Goal: Task Accomplishment & Management: Use online tool/utility

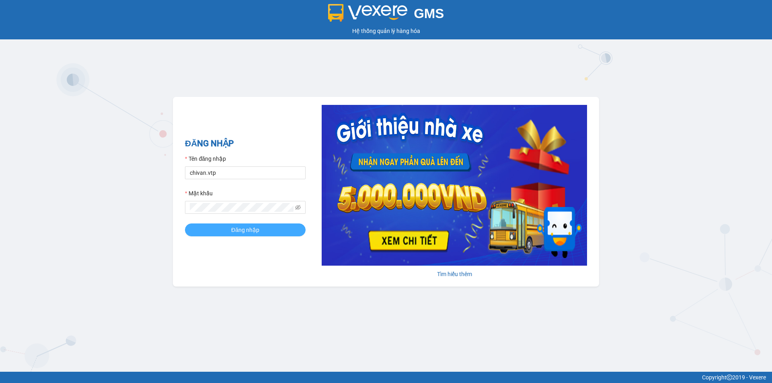
click at [259, 228] on span "Đăng nhập" at bounding box center [245, 230] width 28 height 9
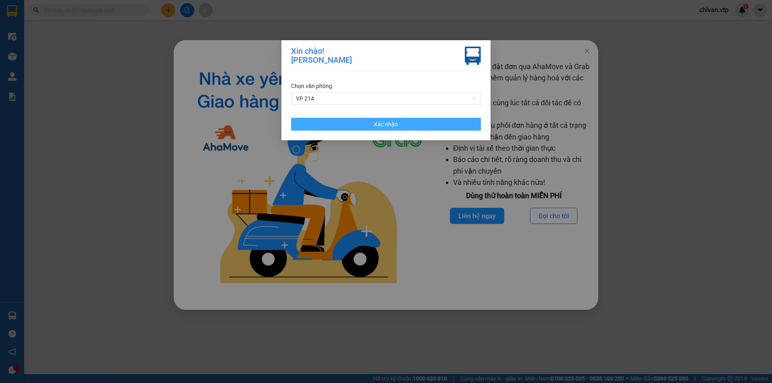
click at [341, 127] on button "Xác nhận" at bounding box center [386, 124] width 190 height 13
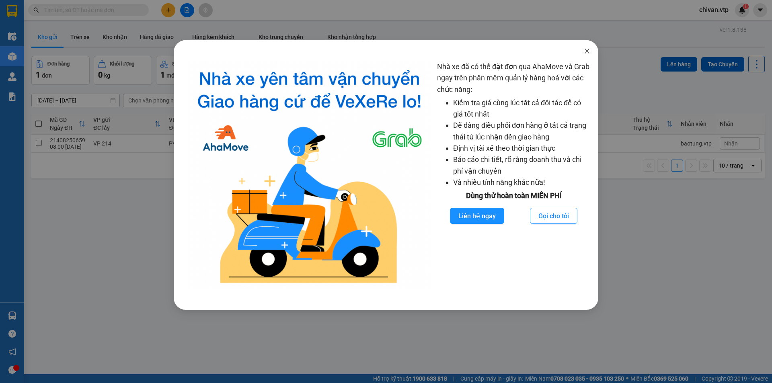
click at [591, 52] on span "Close" at bounding box center [587, 51] width 23 height 23
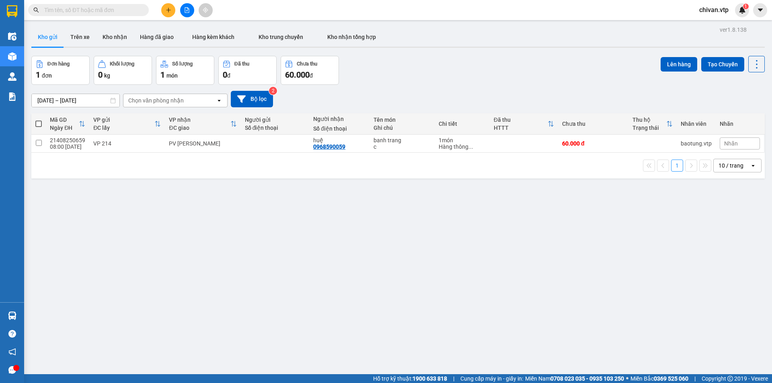
click at [110, 10] on input "text" at bounding box center [91, 10] width 95 height 9
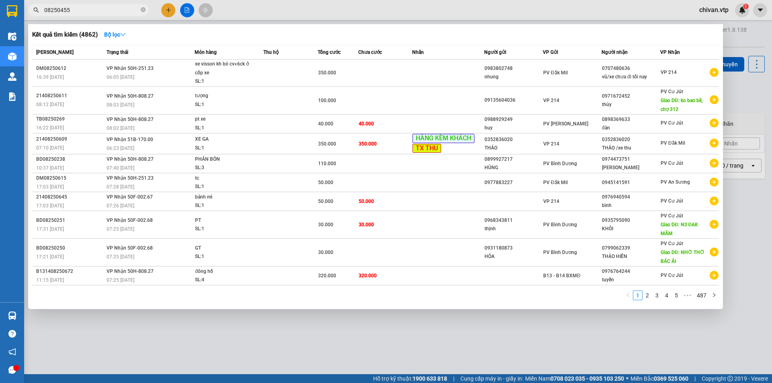
type input "08250455"
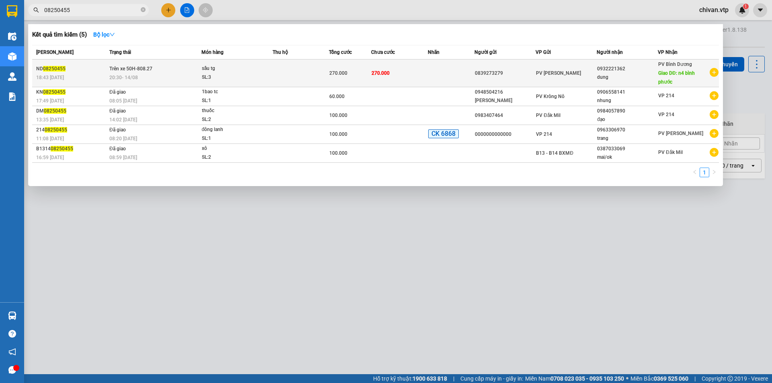
click at [236, 78] on div "SL: 3" at bounding box center [232, 77] width 60 height 9
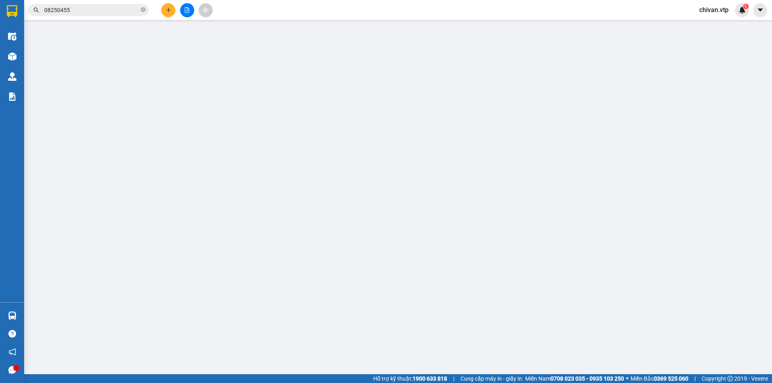
type input "0839273279"
type input "0932221362"
type input "dung"
type input "n4 bình phước"
type input "270.000"
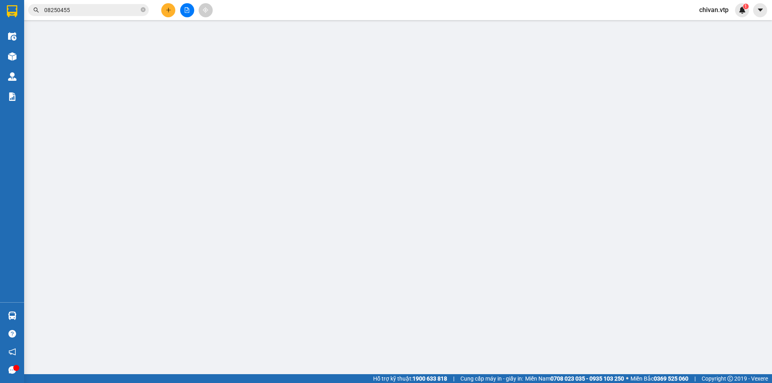
type input "270.000"
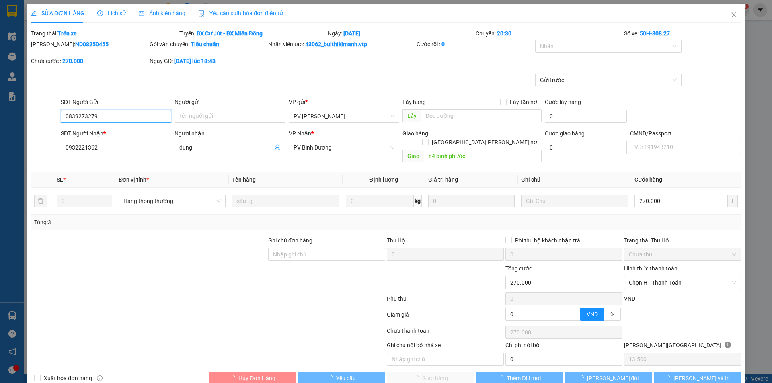
type input "13.500"
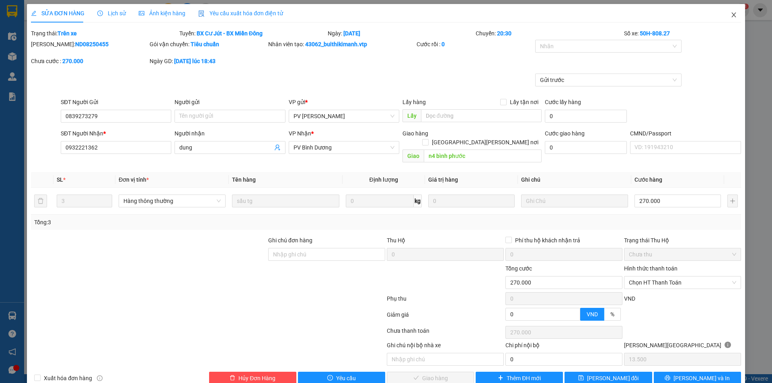
click at [732, 14] on icon "close" at bounding box center [734, 14] width 4 height 5
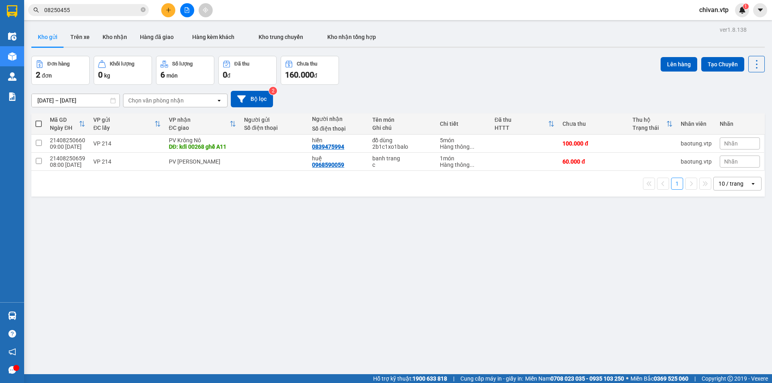
click at [97, 13] on input "08250455" at bounding box center [91, 10] width 95 height 9
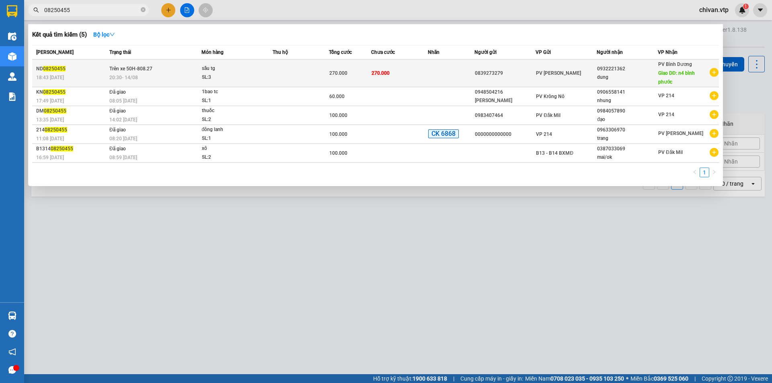
click at [631, 79] on div "dung" at bounding box center [627, 77] width 60 height 8
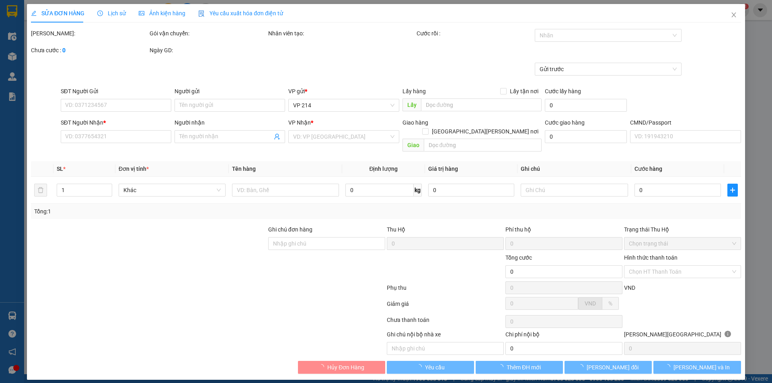
type input "13.500"
type input "0839273279"
type input "0932221362"
type input "dung"
type input "n4 bình phước"
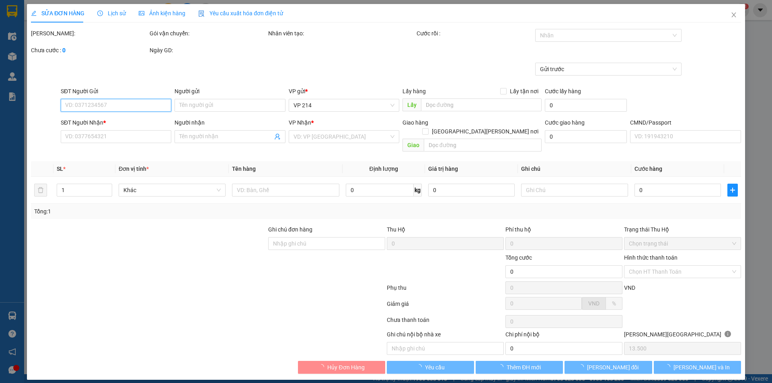
type input "270.000"
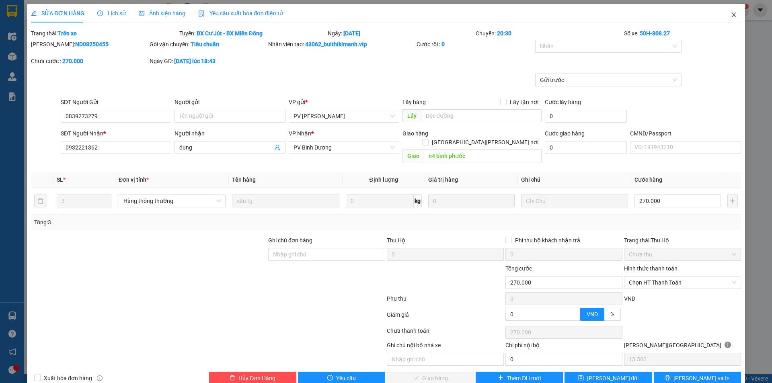
drag, startPoint x: 631, startPoint y: 79, endPoint x: 729, endPoint y: 17, distance: 116.6
click at [732, 17] on icon "close" at bounding box center [734, 14] width 4 height 5
